Goal: Navigation & Orientation: Find specific page/section

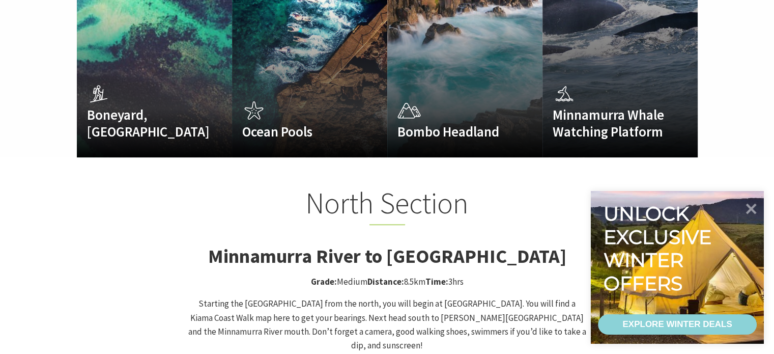
scroll to position [788, 0]
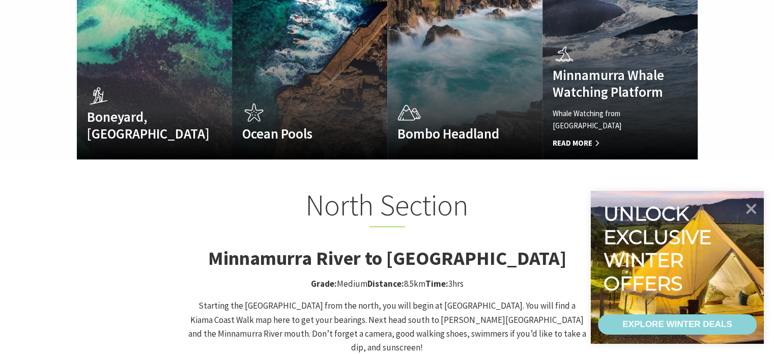
click at [574, 85] on div "Minnamurra Whale Watching Platform Whale Watching from Minnamurra Point Read Mo…" at bounding box center [609, 95] width 132 height 108
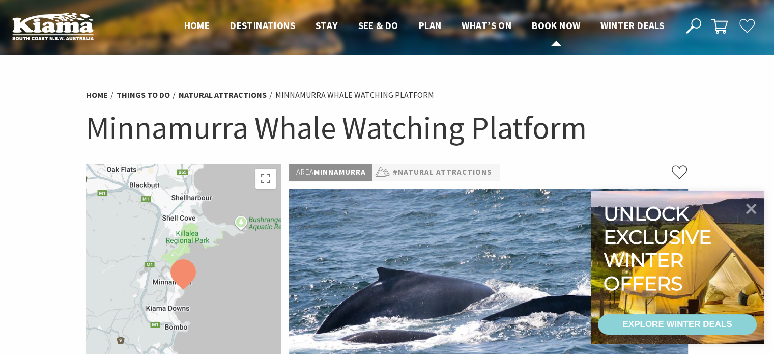
click at [565, 28] on span "Book now" at bounding box center [556, 25] width 48 height 12
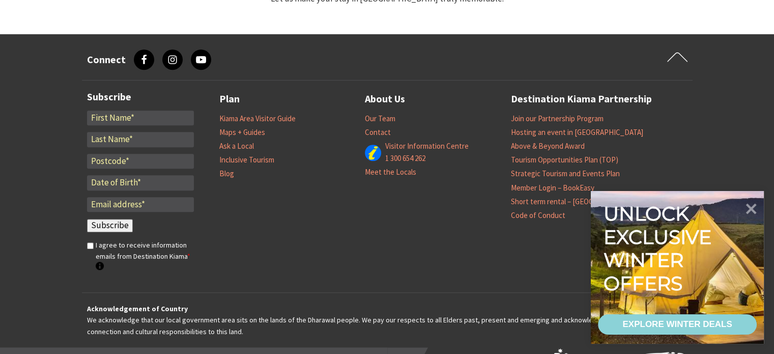
select select "3"
select select "2"
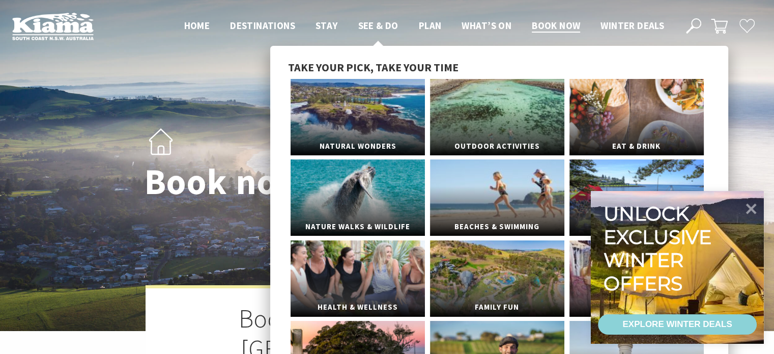
click at [379, 22] on span "See & Do" at bounding box center [378, 25] width 40 height 12
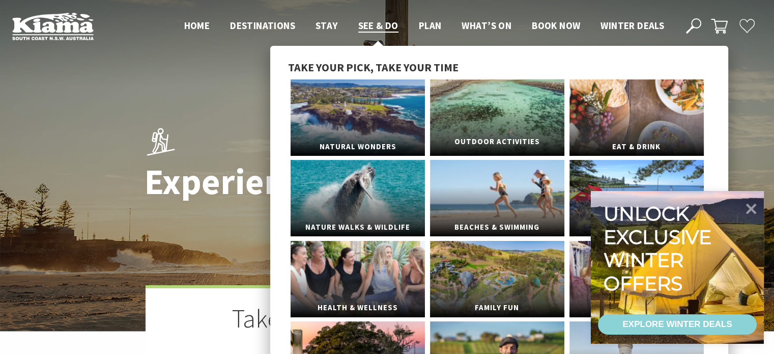
click at [497, 123] on link "Outdoor Activities" at bounding box center [497, 117] width 134 height 76
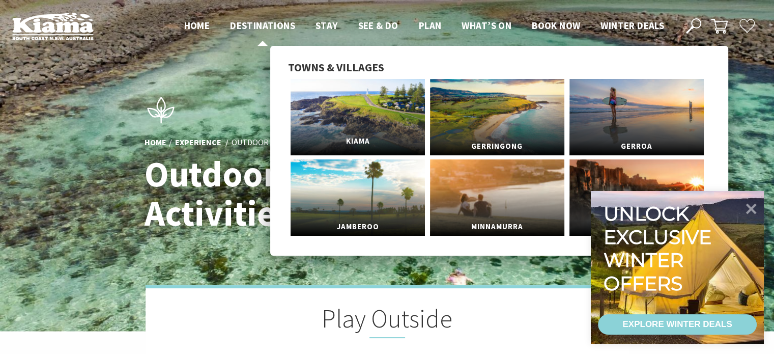
click at [360, 109] on link "Kiama" at bounding box center [358, 117] width 134 height 76
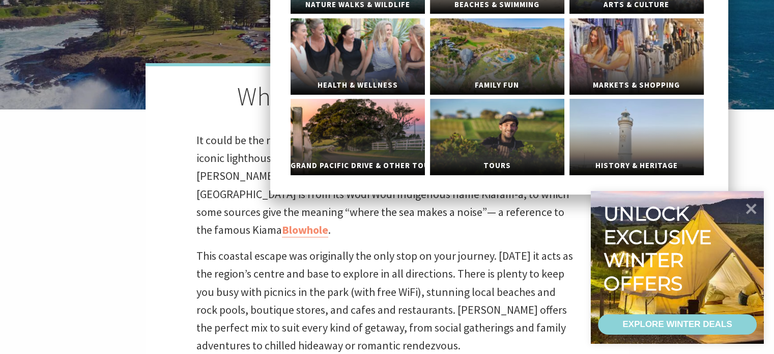
scroll to position [230, 0]
